Goal: Check status: Check status

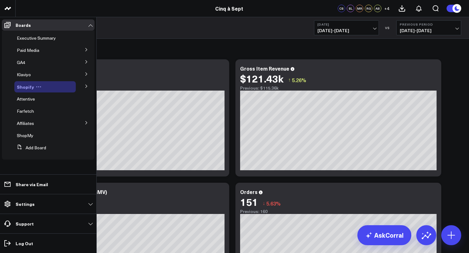
click at [23, 87] on span "Shopify" at bounding box center [25, 87] width 17 height 6
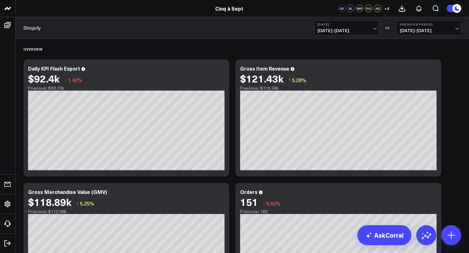
click at [369, 31] on span "[DATE] - [DATE]" at bounding box center [346, 30] width 58 height 5
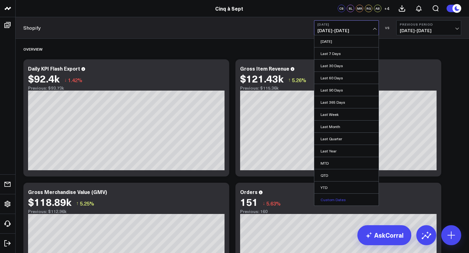
click at [337, 202] on link "Custom Dates" at bounding box center [346, 199] width 64 height 12
select select "7"
select select "2025"
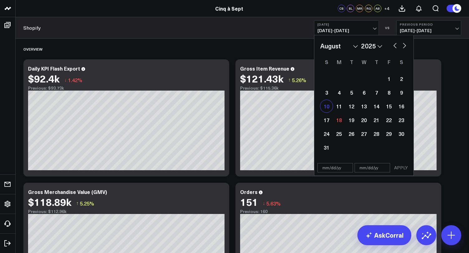
click at [328, 108] on div "10" at bounding box center [326, 106] width 12 height 12
type input "[DATE]"
select select "7"
select select "2025"
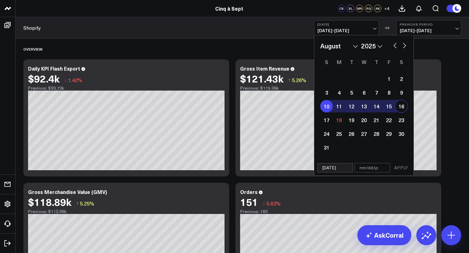
click at [402, 106] on div "16" at bounding box center [401, 106] width 12 height 12
type input "[DATE]"
select select "7"
select select "2025"
click at [400, 166] on button "APPLY" at bounding box center [401, 167] width 19 height 9
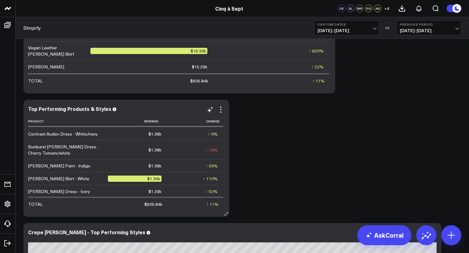
scroll to position [1755, 0]
click at [455, 0] on header "Cinq à Sept LIKELY Cinq à Sept CS SL MR RG AB + 4" at bounding box center [234, 8] width 469 height 17
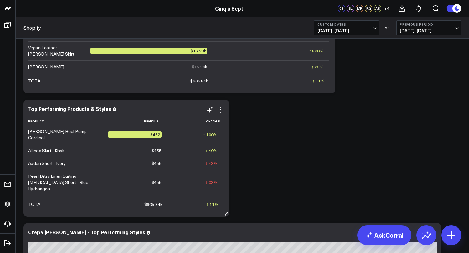
scroll to position [5515, 0]
